Goal: Information Seeking & Learning: Learn about a topic

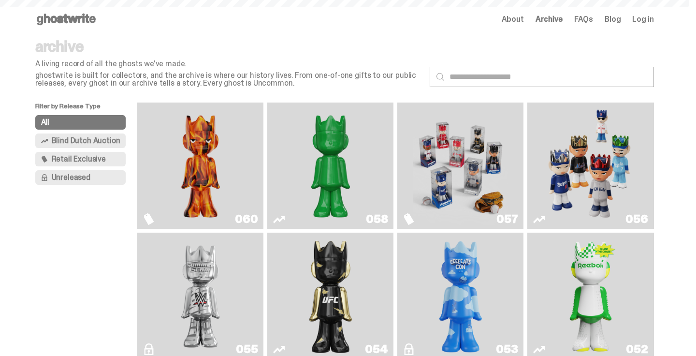
click at [215, 159] on img "Always On Fire" at bounding box center [200, 165] width 95 height 118
click at [66, 141] on span "Blind Dutch Auction" at bounding box center [86, 141] width 69 height 8
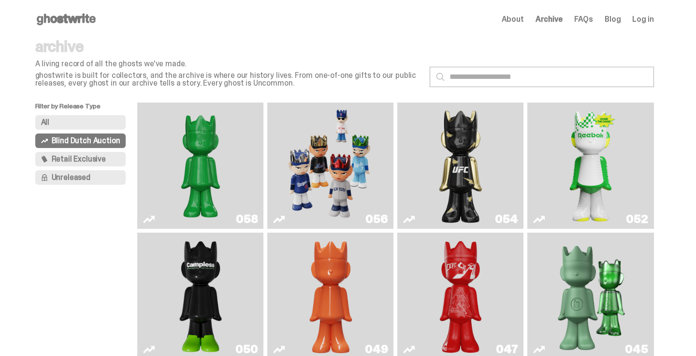
click at [163, 150] on img "Schrödinger's ghost: Sunday Green" at bounding box center [200, 165] width 95 height 118
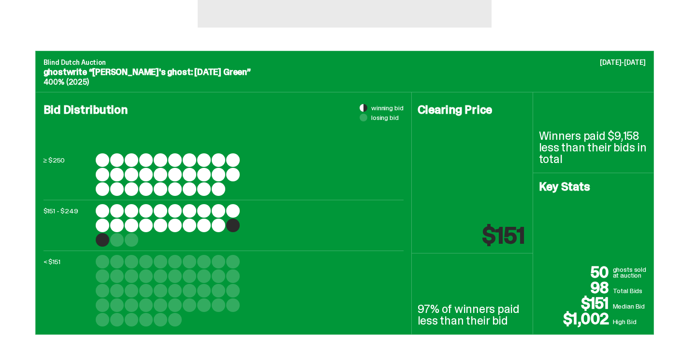
scroll to position [332, 0]
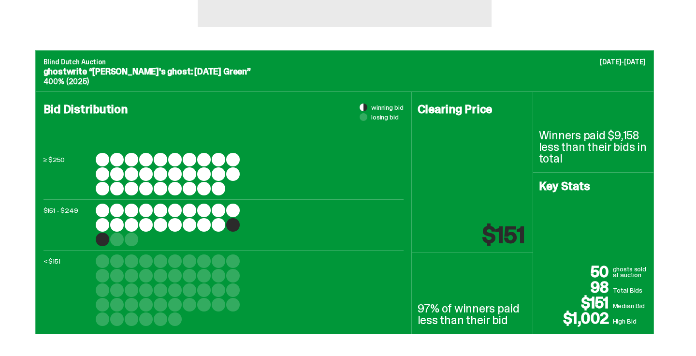
click at [106, 160] on div at bounding box center [103, 160] width 14 height 14
click at [121, 159] on div at bounding box center [117, 160] width 14 height 14
click at [153, 155] on div at bounding box center [146, 160] width 14 height 14
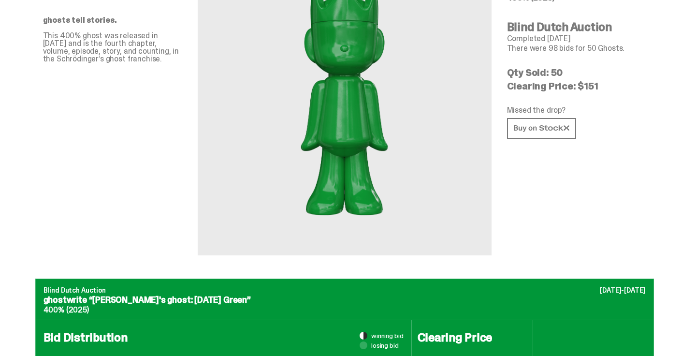
scroll to position [0, 0]
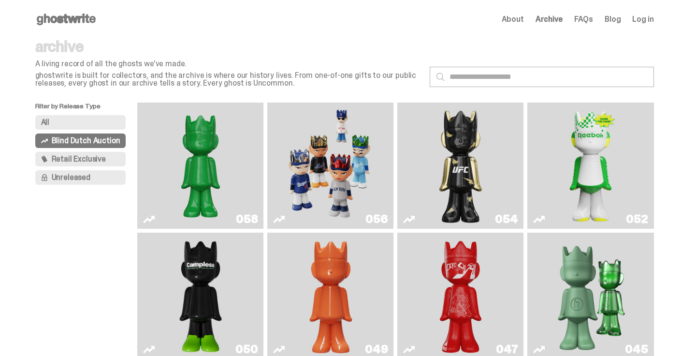
click at [365, 128] on img "Game Face (2025)" at bounding box center [330, 165] width 95 height 118
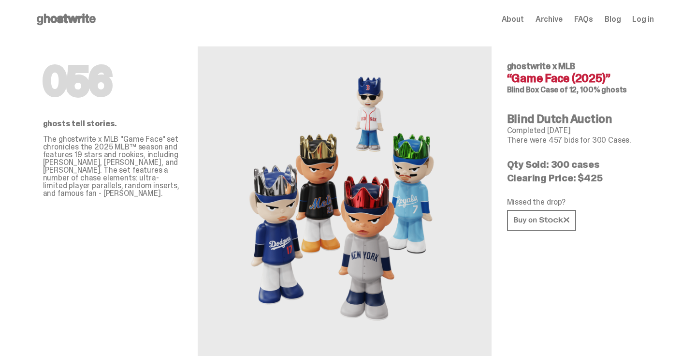
scroll to position [0, 0]
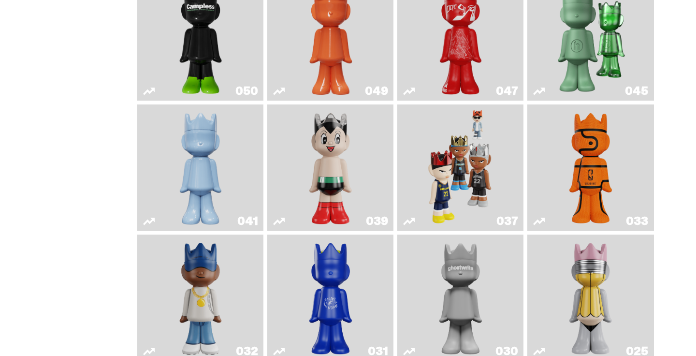
scroll to position [470, 0]
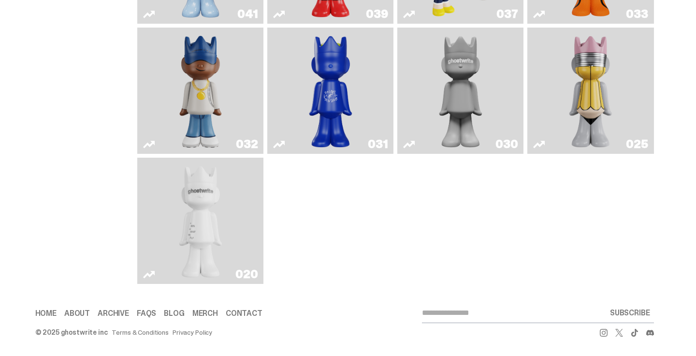
click at [182, 244] on img "ghost" at bounding box center [200, 221] width 67 height 118
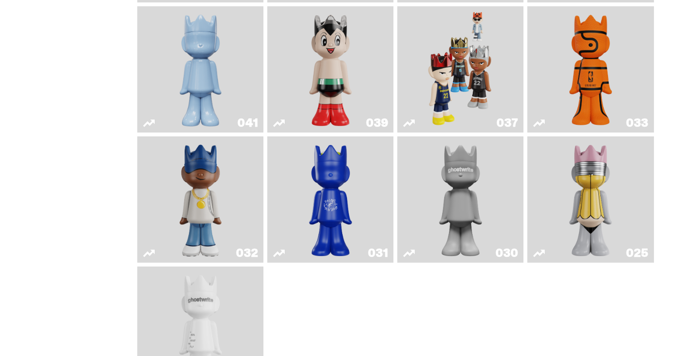
scroll to position [355, 0]
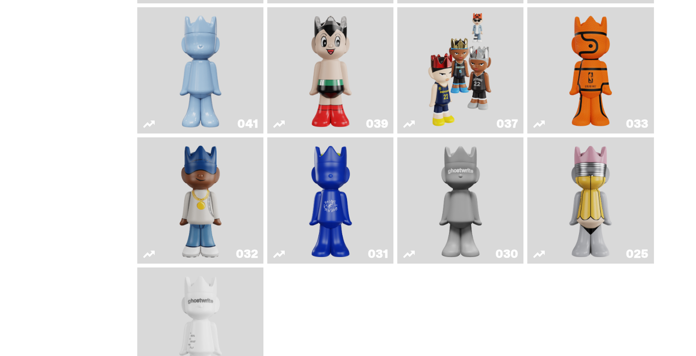
click at [558, 213] on link "025" at bounding box center [590, 200] width 115 height 118
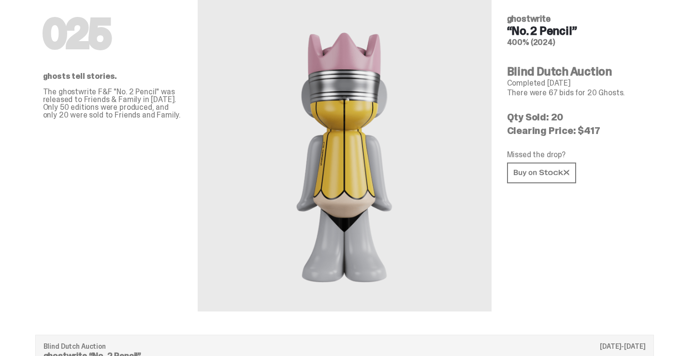
scroll to position [48, 0]
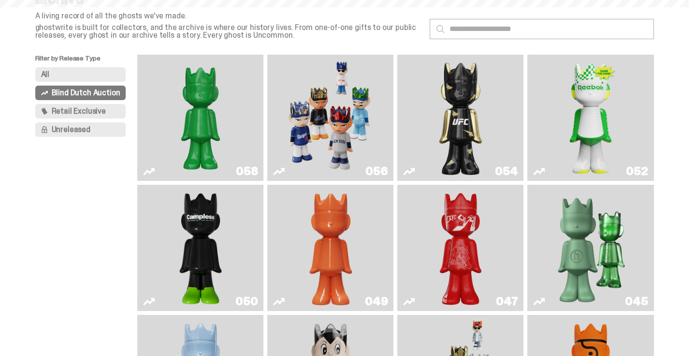
scroll to position [355, 0]
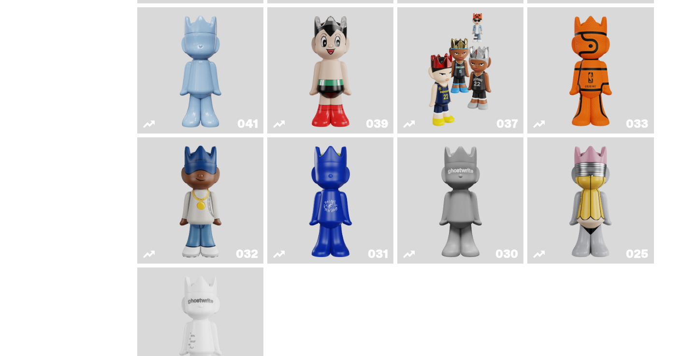
click at [457, 189] on img "One" at bounding box center [460, 200] width 67 height 118
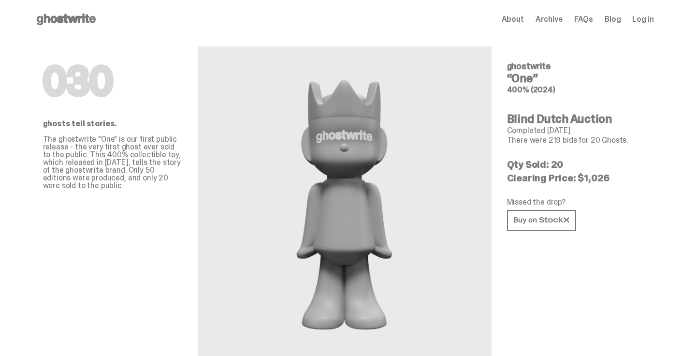
scroll to position [355, 0]
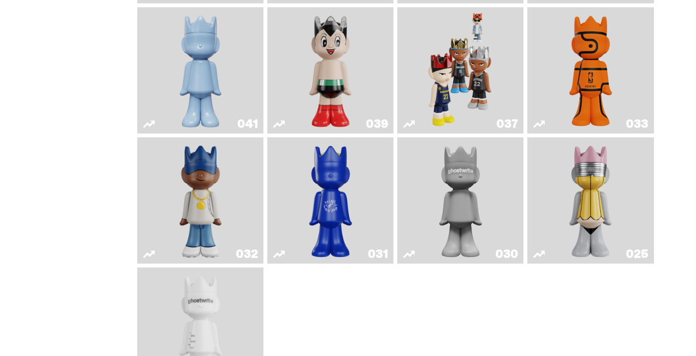
click at [344, 178] on img "Latte" at bounding box center [330, 200] width 67 height 118
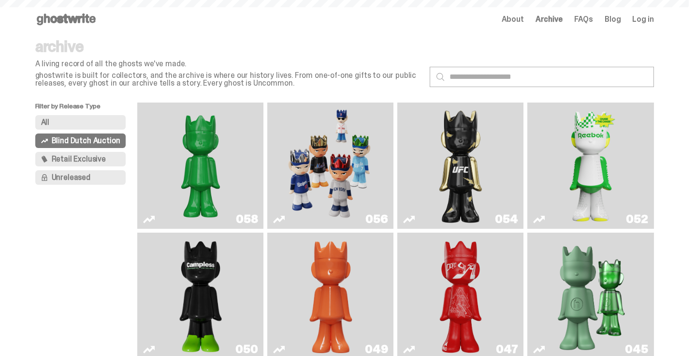
scroll to position [355, 0]
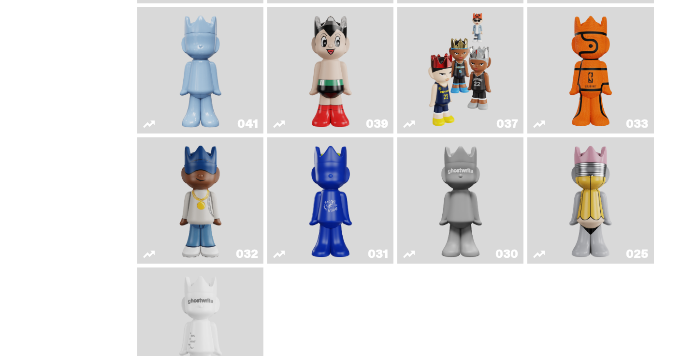
click at [243, 284] on link "020" at bounding box center [200, 330] width 115 height 118
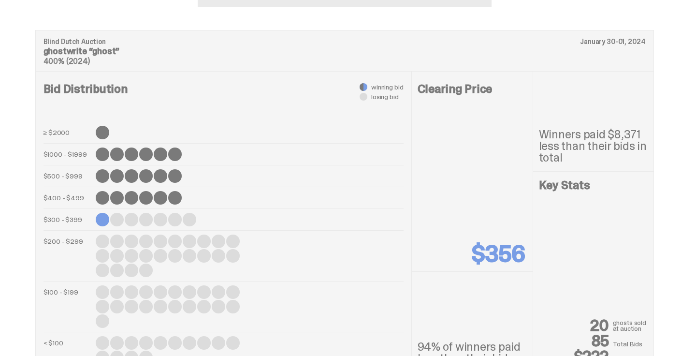
scroll to position [304, 0]
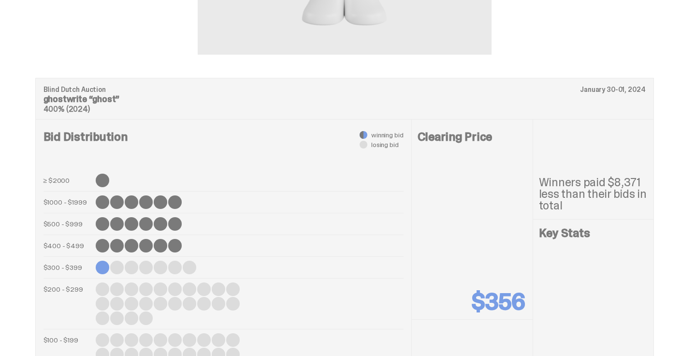
scroll to position [355, 0]
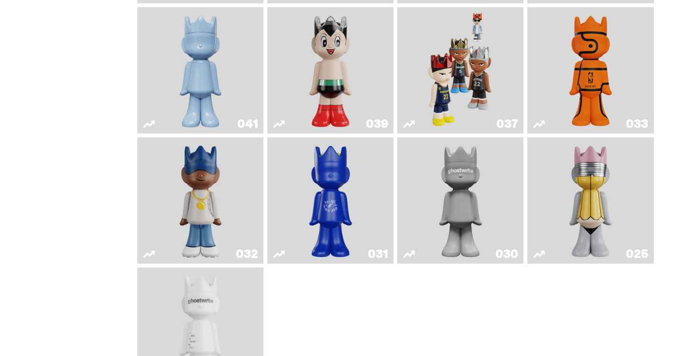
click at [598, 203] on img "No. 2 Pencil" at bounding box center [591, 200] width 67 height 118
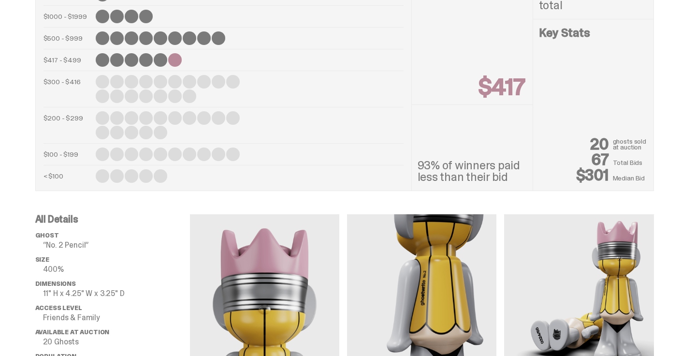
scroll to position [417, 0]
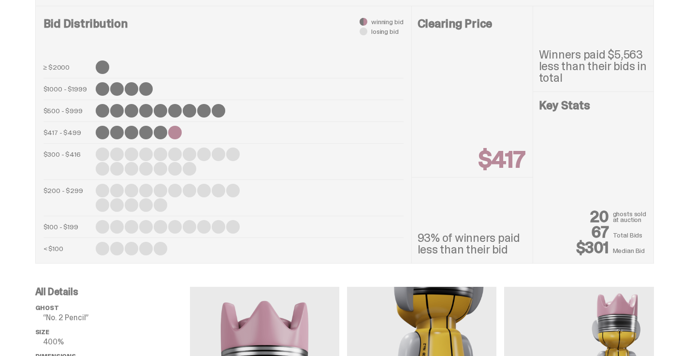
scroll to position [355, 0]
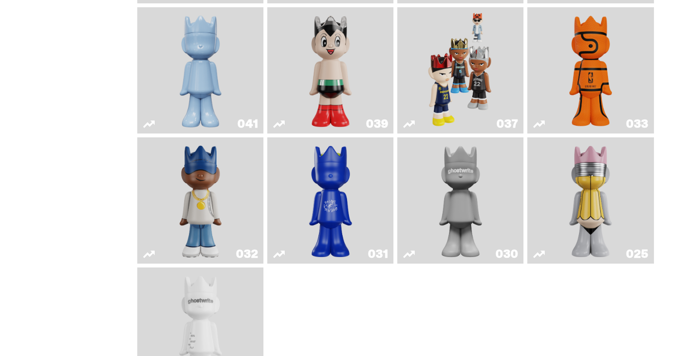
click at [530, 200] on div "025" at bounding box center [591, 200] width 126 height 126
click at [482, 199] on img "One" at bounding box center [460, 200] width 67 height 118
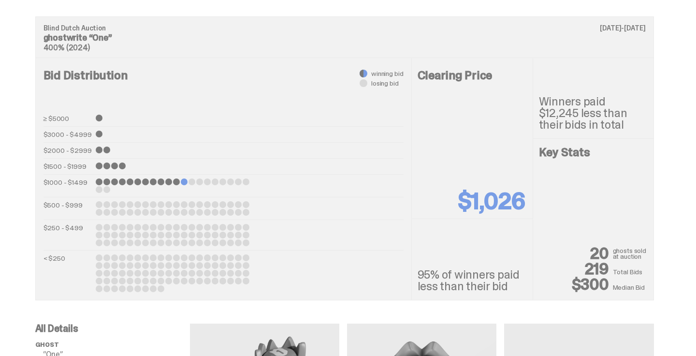
scroll to position [367, 0]
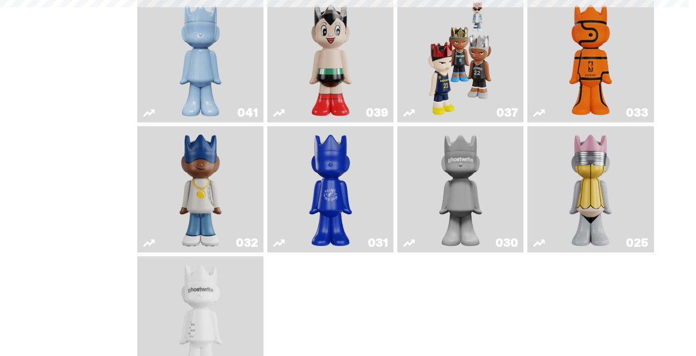
scroll to position [355, 0]
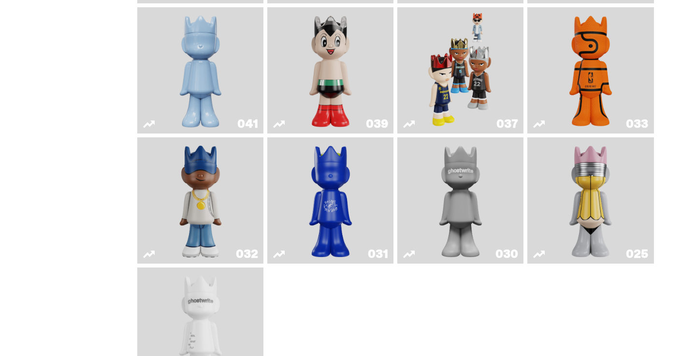
click at [347, 191] on img "Latte" at bounding box center [330, 200] width 67 height 118
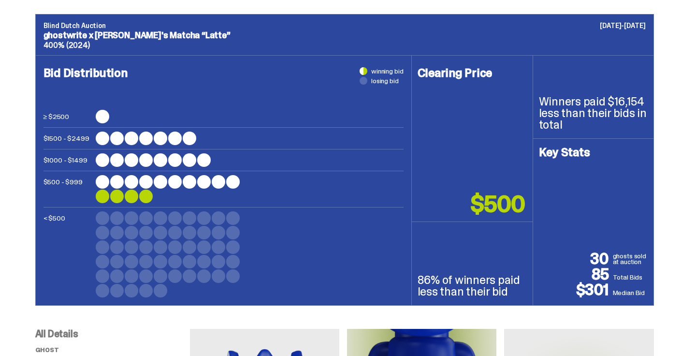
scroll to position [369, 0]
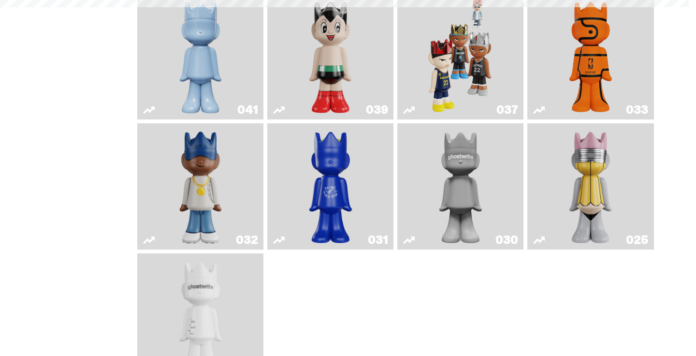
scroll to position [355, 0]
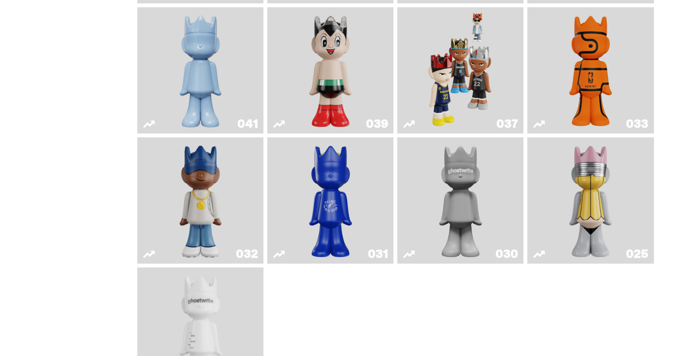
click at [234, 169] on img "Swingman" at bounding box center [200, 200] width 67 height 118
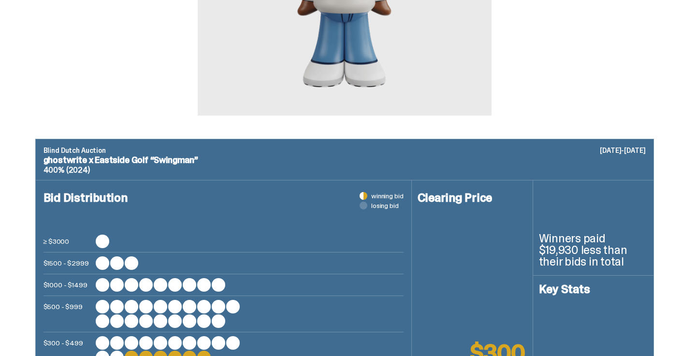
scroll to position [359, 0]
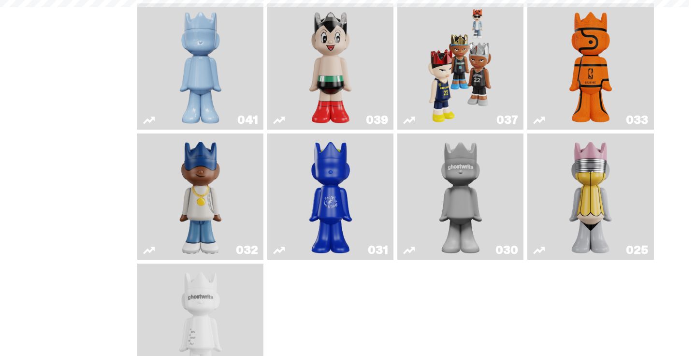
scroll to position [355, 0]
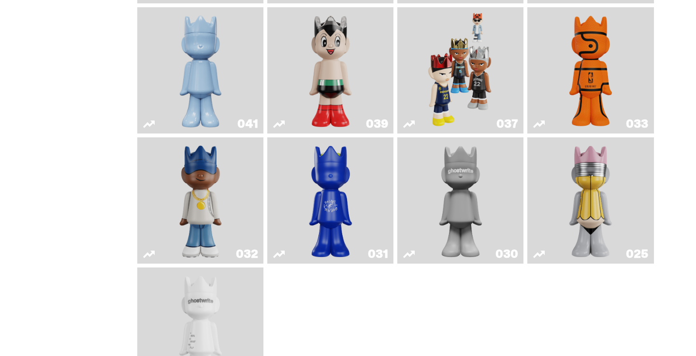
click at [198, 338] on img "ghost" at bounding box center [200, 330] width 67 height 118
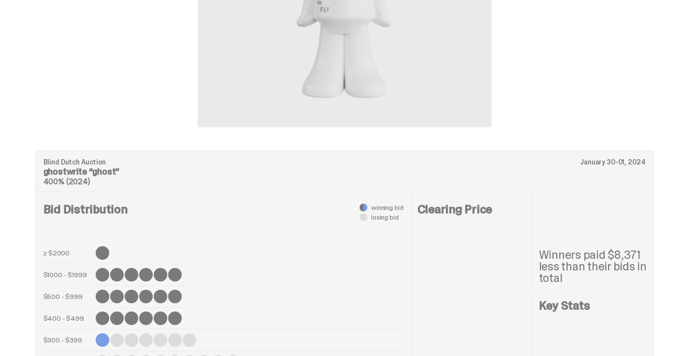
scroll to position [249, 0]
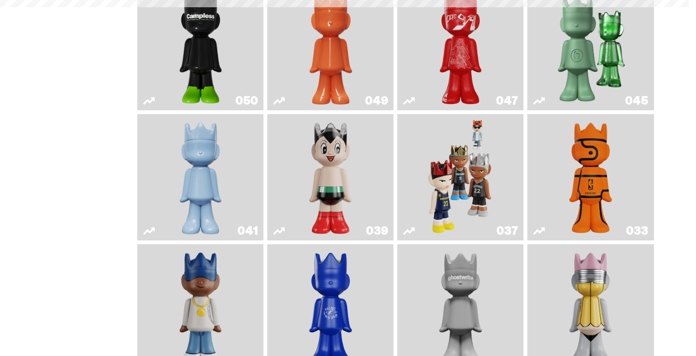
scroll to position [355, 0]
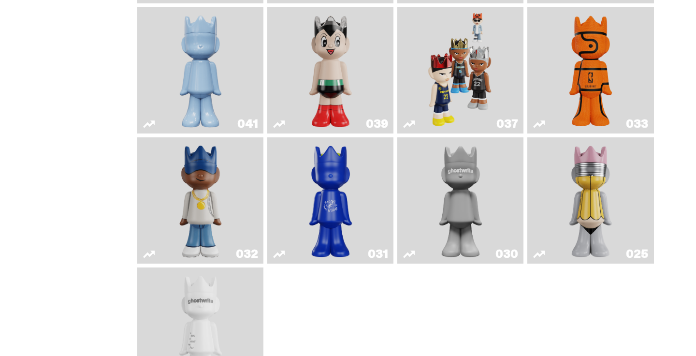
click at [613, 203] on img "No. 2 Pencil" at bounding box center [591, 200] width 67 height 118
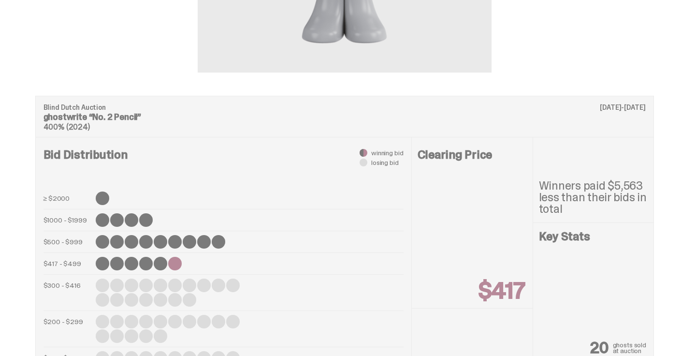
scroll to position [296, 0]
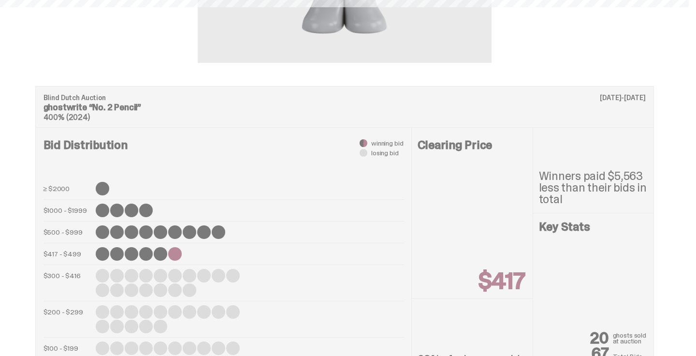
scroll to position [355, 0]
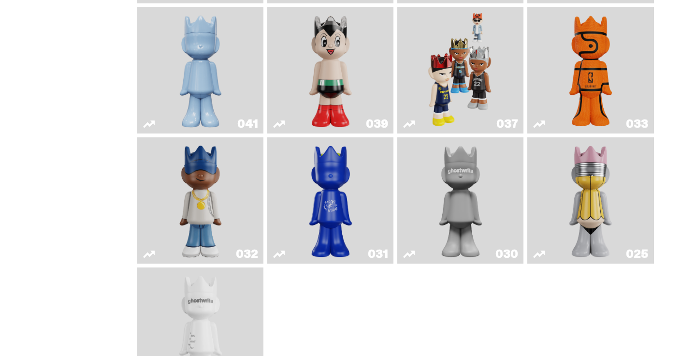
click at [452, 205] on img "One" at bounding box center [460, 200] width 67 height 118
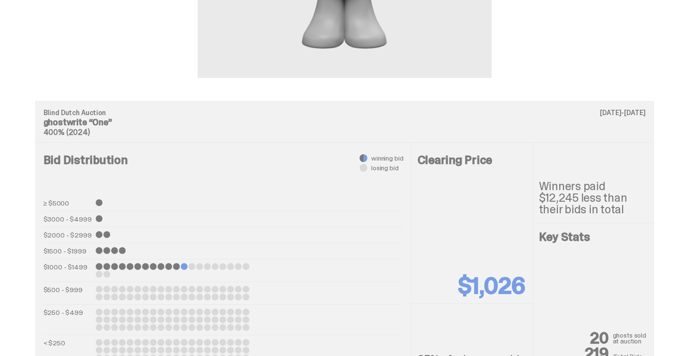
scroll to position [282, 0]
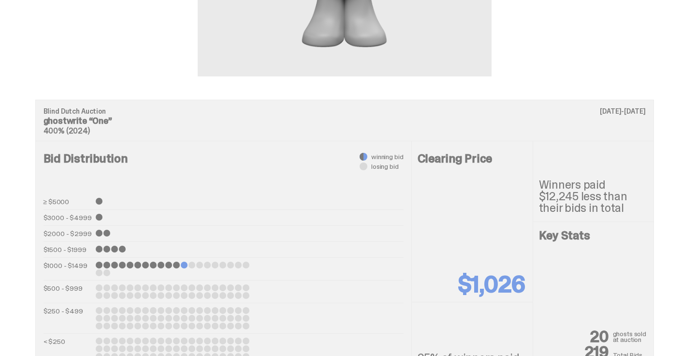
scroll to position [355, 0]
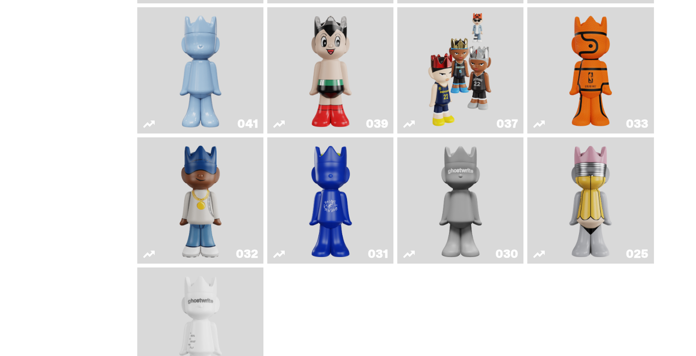
click at [322, 180] on img "Latte" at bounding box center [330, 200] width 67 height 118
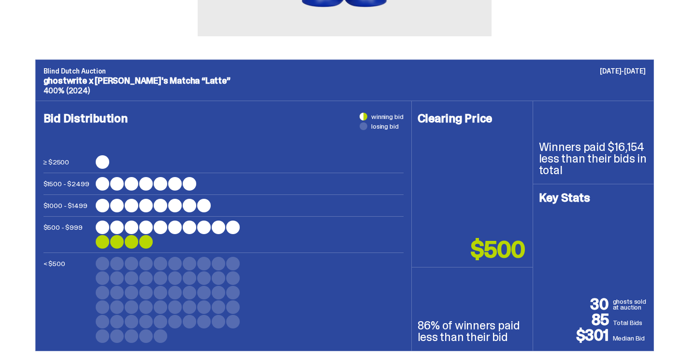
scroll to position [330, 0]
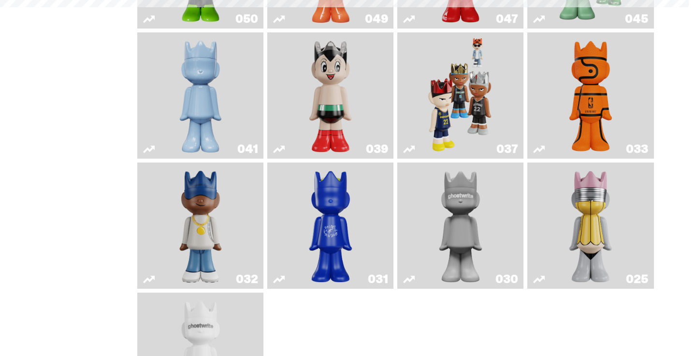
scroll to position [355, 0]
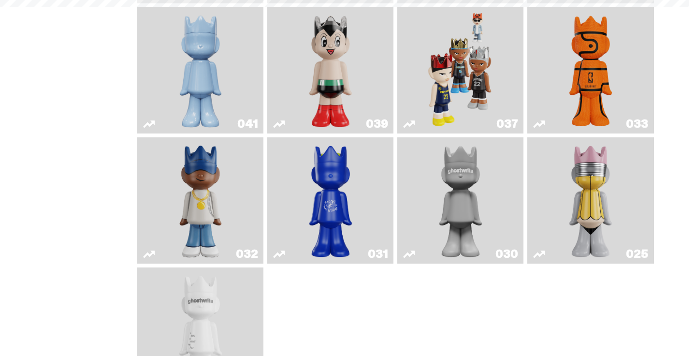
click at [337, 203] on img "Latte" at bounding box center [330, 200] width 67 height 118
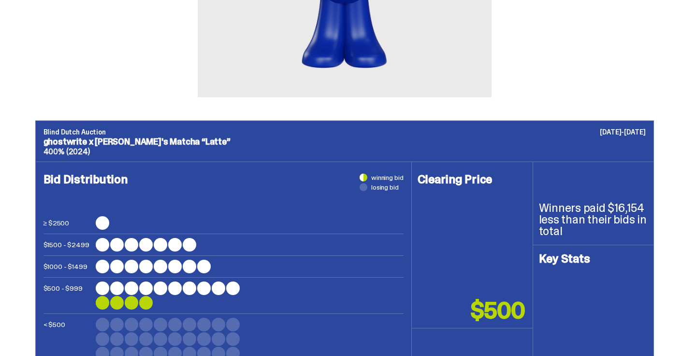
scroll to position [264, 0]
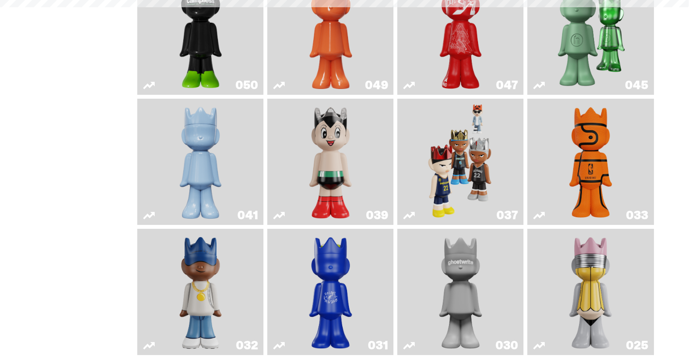
scroll to position [355, 0]
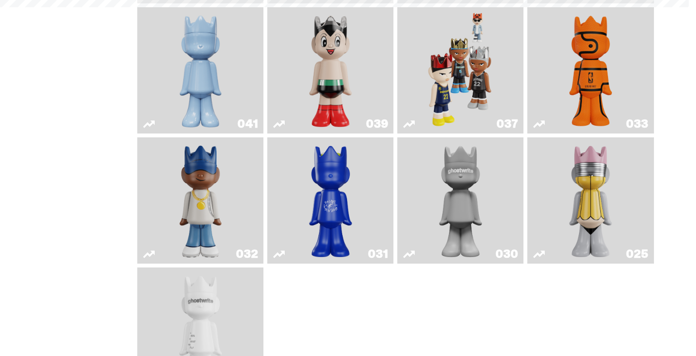
click at [210, 195] on img "Swingman" at bounding box center [200, 200] width 67 height 118
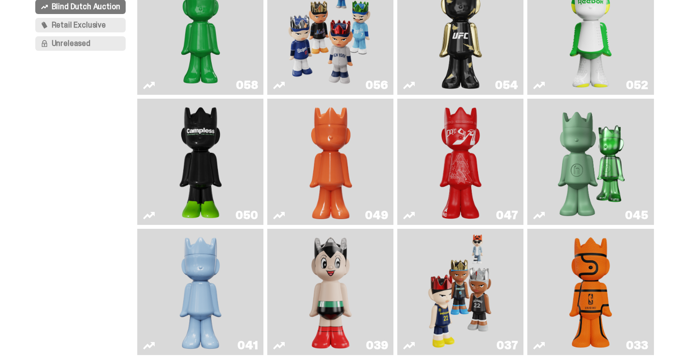
scroll to position [136, 0]
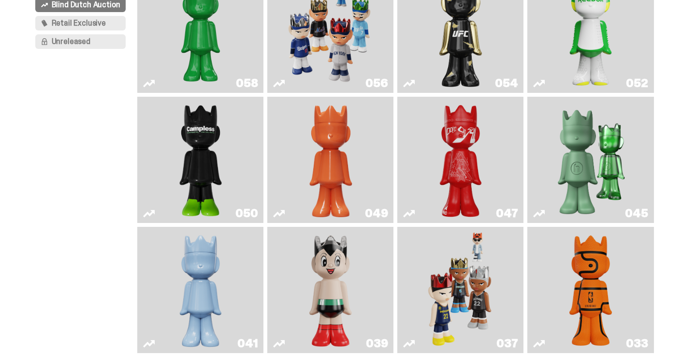
click at [455, 298] on img "Game Face (2024)" at bounding box center [460, 290] width 67 height 118
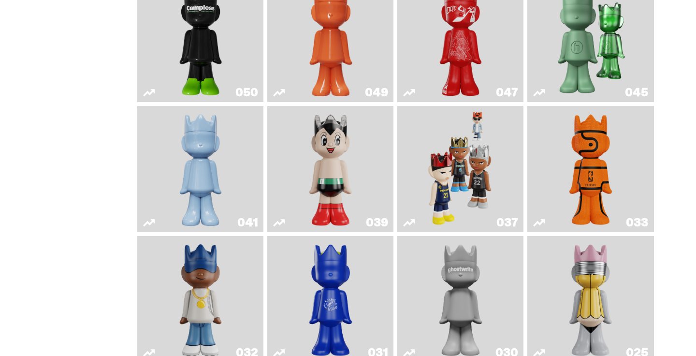
scroll to position [270, 0]
